Goal: Find contact information: Find contact information

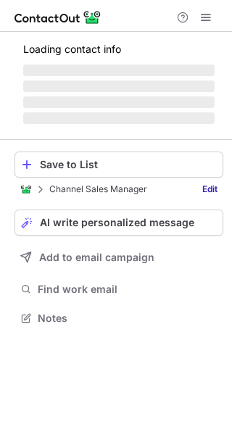
scroll to position [363, 232]
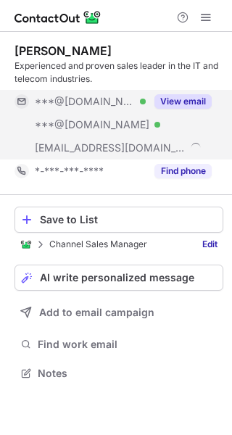
click at [201, 93] on div "View email" at bounding box center [179, 101] width 66 height 23
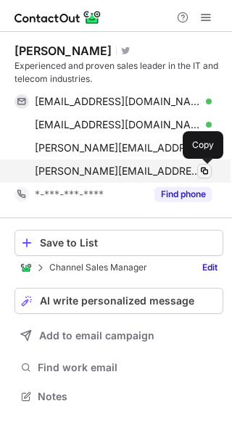
click at [207, 170] on span at bounding box center [205, 171] width 12 height 12
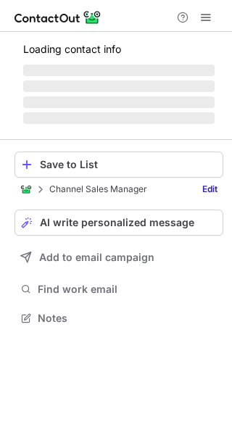
scroll to position [327, 232]
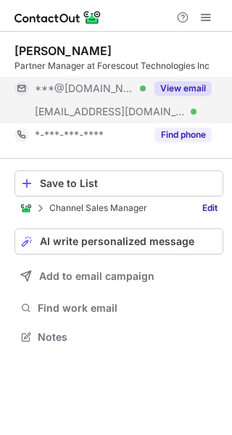
click at [203, 81] on button "View email" at bounding box center [182, 88] width 57 height 14
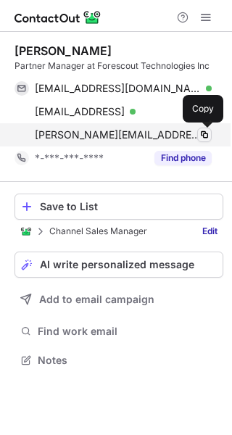
click at [204, 131] on span at bounding box center [205, 135] width 12 height 12
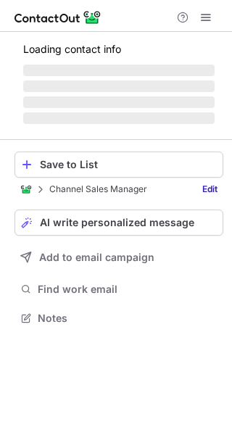
scroll to position [304, 232]
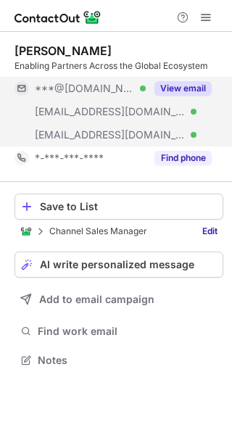
click at [189, 89] on button "View email" at bounding box center [182, 88] width 57 height 14
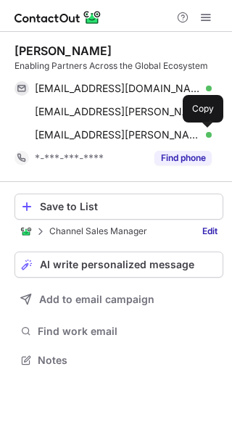
click at [204, 139] on span at bounding box center [205, 135] width 12 height 12
